Goal: Information Seeking & Learning: Learn about a topic

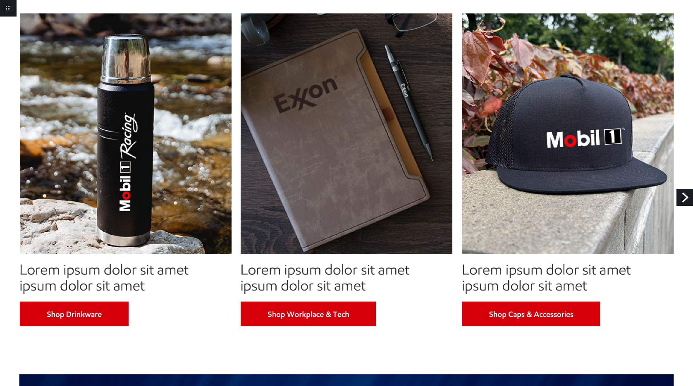
scroll to position [701, 0]
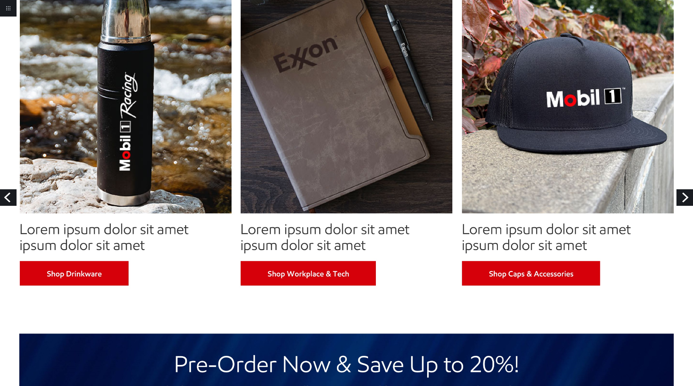
scroll to position [819, 0]
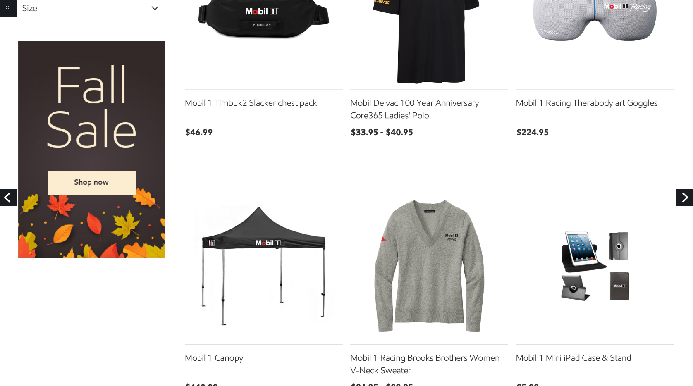
scroll to position [465, 0]
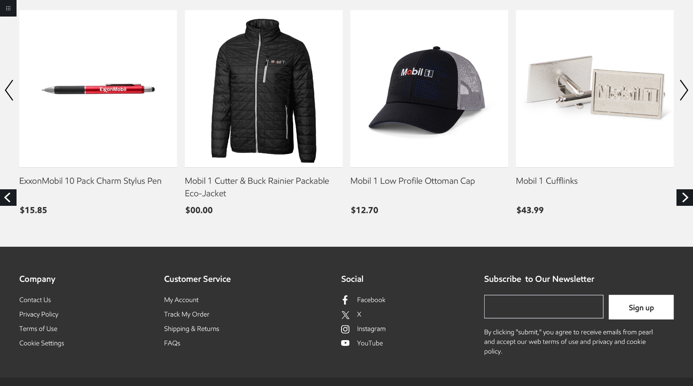
scroll to position [1053, 0]
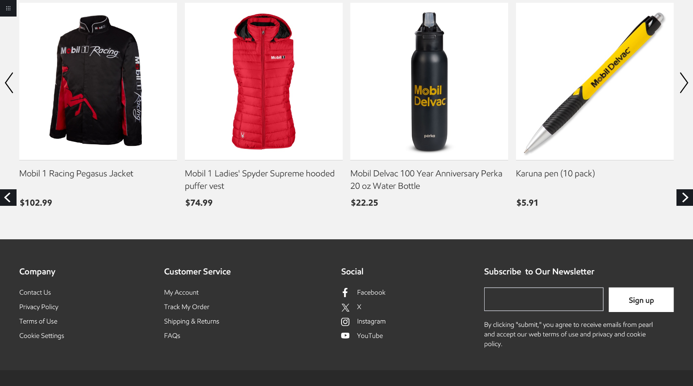
scroll to position [754, 0]
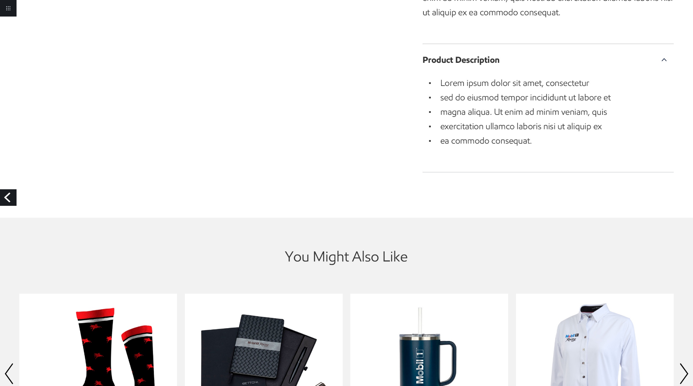
scroll to position [863, 0]
